Goal: Navigation & Orientation: Find specific page/section

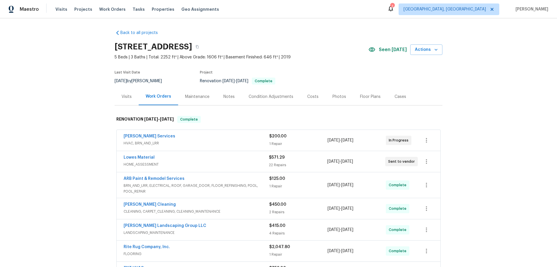
scroll to position [87, 0]
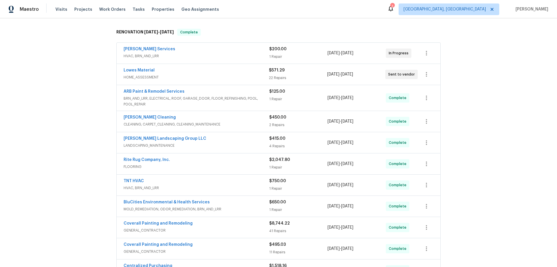
click at [490, 140] on div "Back to all projects [STREET_ADDRESS] 5 Beds | 3 Baths | Total: 2252 ft² | Abov…" at bounding box center [278, 142] width 557 height 248
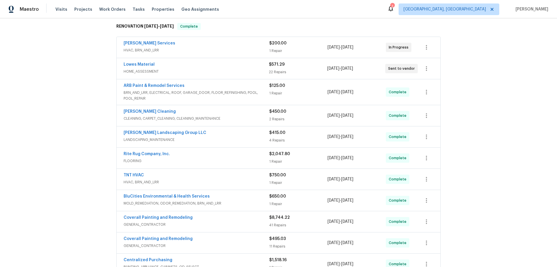
scroll to position [174, 0]
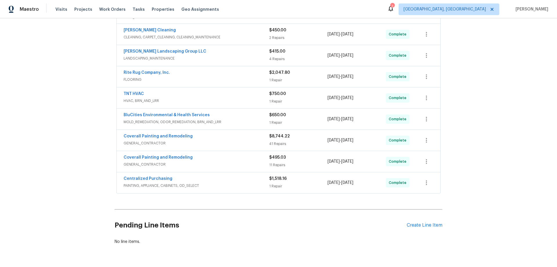
click at [94, 148] on div "Back to all projects [STREET_ADDRESS] 5 Beds | 3 Baths | Total: 2252 ft² | Abov…" at bounding box center [278, 142] width 557 height 248
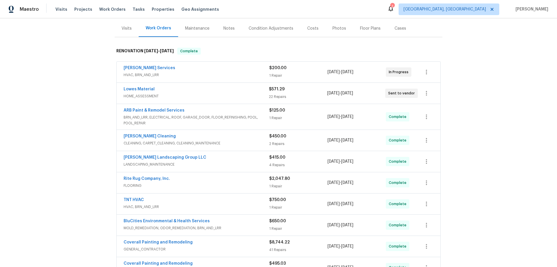
scroll to position [58, 0]
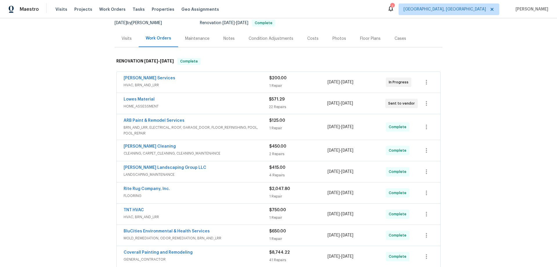
click at [83, 109] on div "Back to all projects [STREET_ADDRESS] 5 Beds | 3 Baths | Total: 2252 ft² | Abov…" at bounding box center [278, 142] width 557 height 248
